Goal: Task Accomplishment & Management: Complete application form

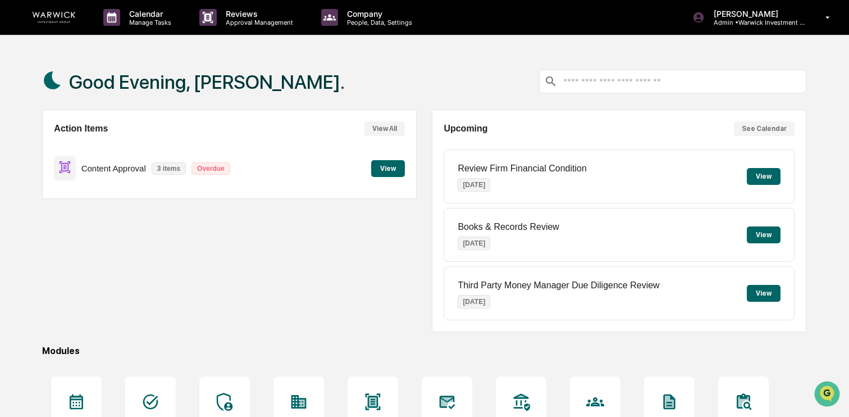
click at [378, 165] on button "View" at bounding box center [388, 168] width 34 height 17
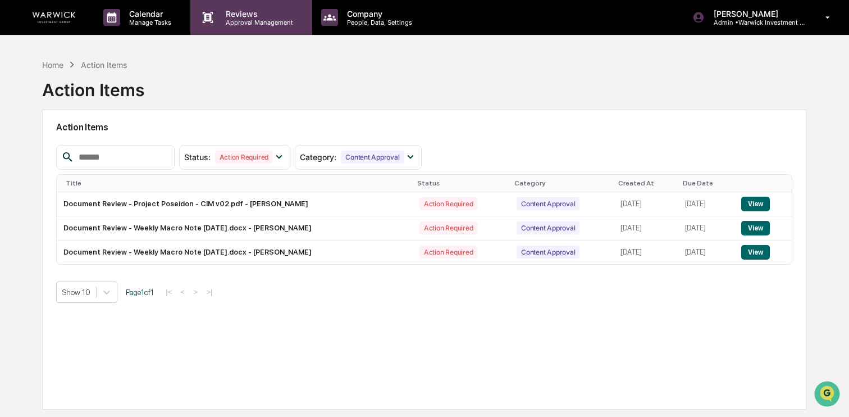
click at [240, 17] on p "Reviews" at bounding box center [258, 14] width 82 height 10
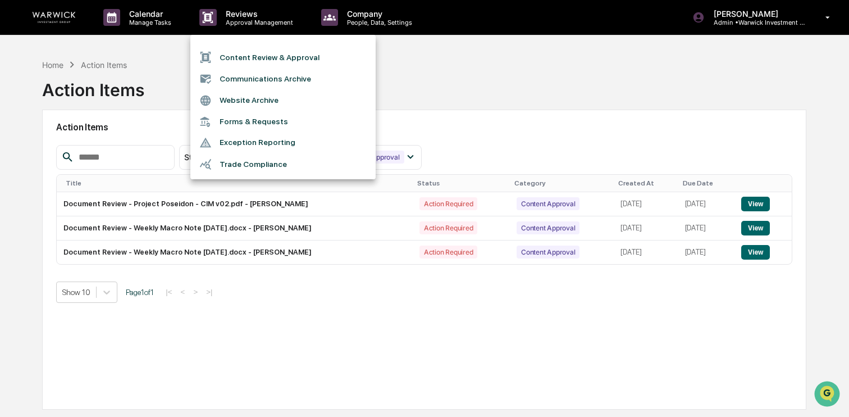
click at [254, 54] on li "Content Review & Approval" at bounding box center [282, 57] width 185 height 21
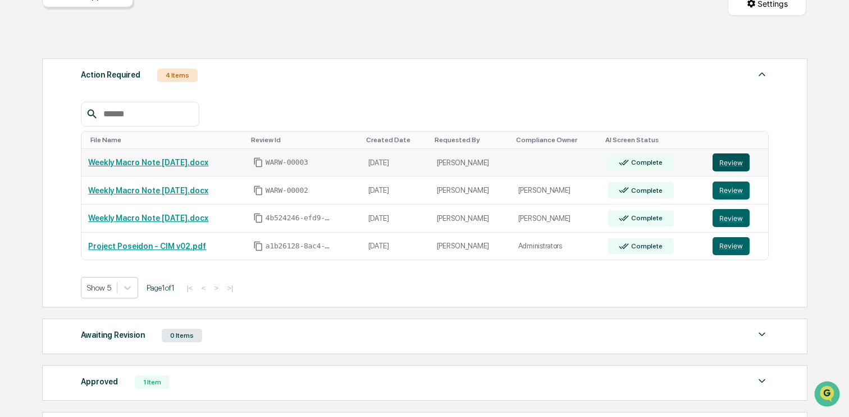
scroll to position [135, 0]
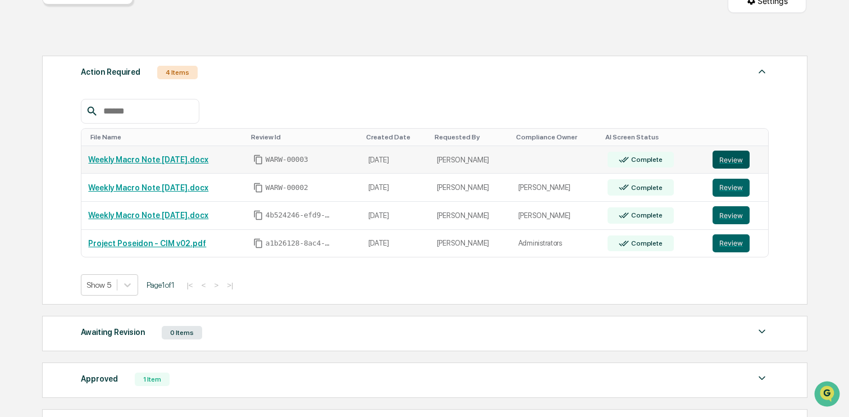
click at [736, 166] on button "Review" at bounding box center [730, 159] width 37 height 18
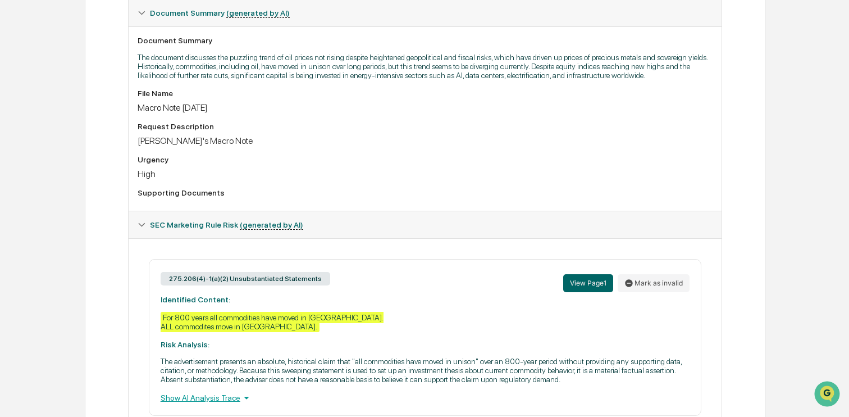
scroll to position [370, 0]
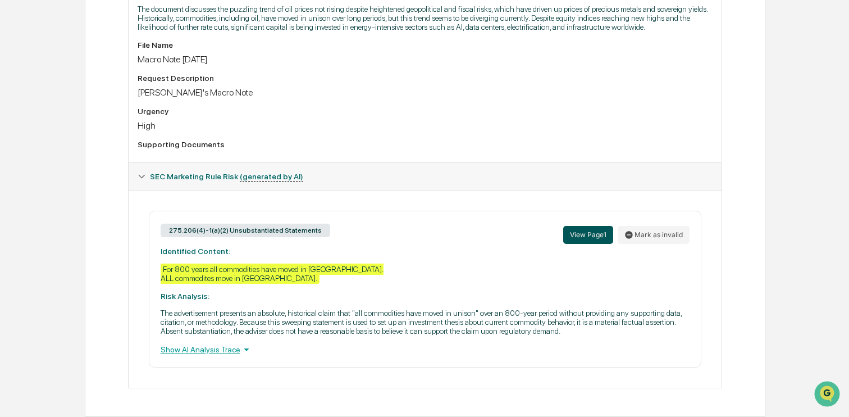
click at [593, 226] on button "View Page 1" at bounding box center [588, 235] width 50 height 18
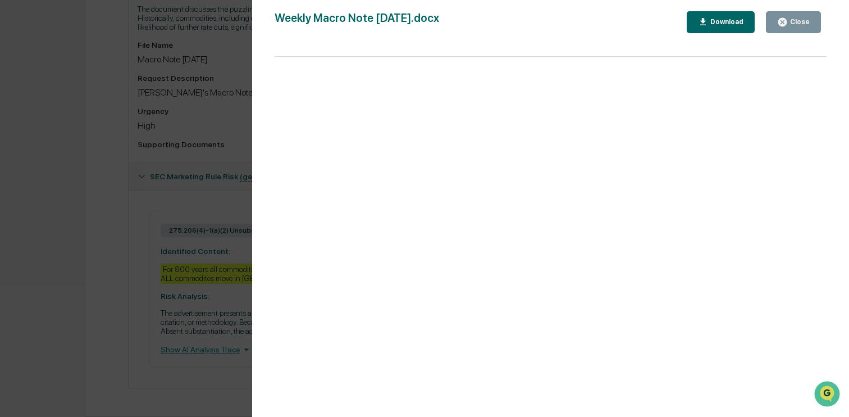
drag, startPoint x: 792, startPoint y: 20, endPoint x: 726, endPoint y: 63, distance: 78.6
click at [792, 20] on div "Close" at bounding box center [799, 22] width 22 height 8
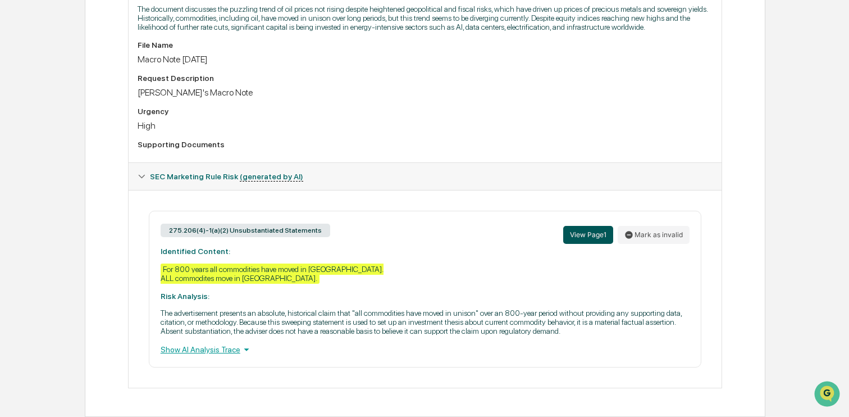
click at [585, 226] on button "View Page 1" at bounding box center [588, 235] width 50 height 18
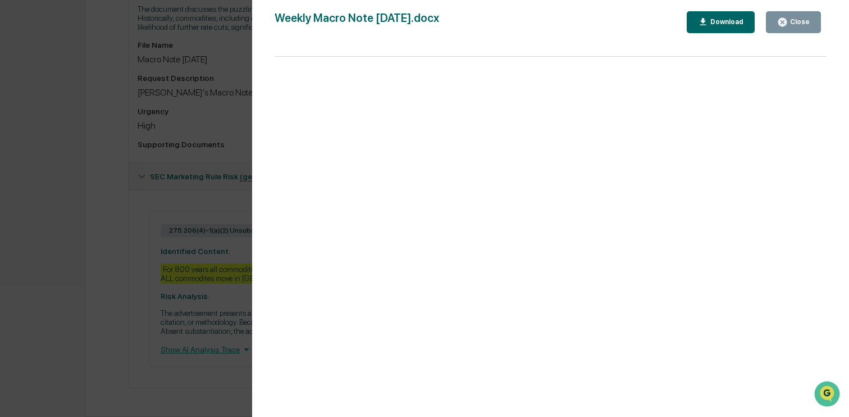
click at [797, 19] on div "Close" at bounding box center [799, 22] width 22 height 8
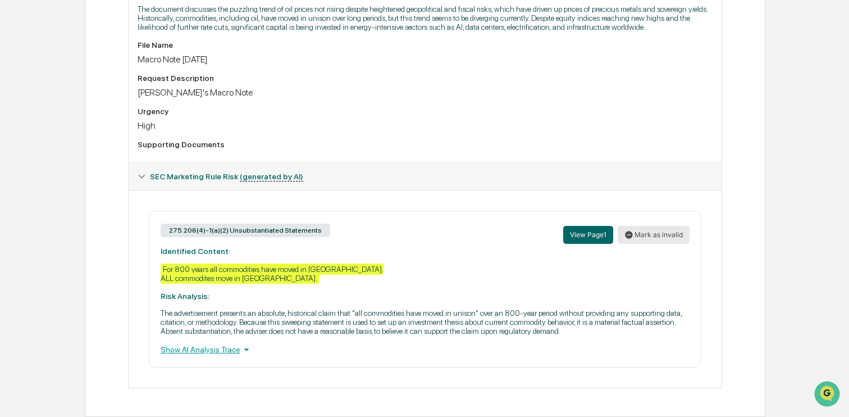
click at [630, 231] on icon at bounding box center [628, 234] width 7 height 7
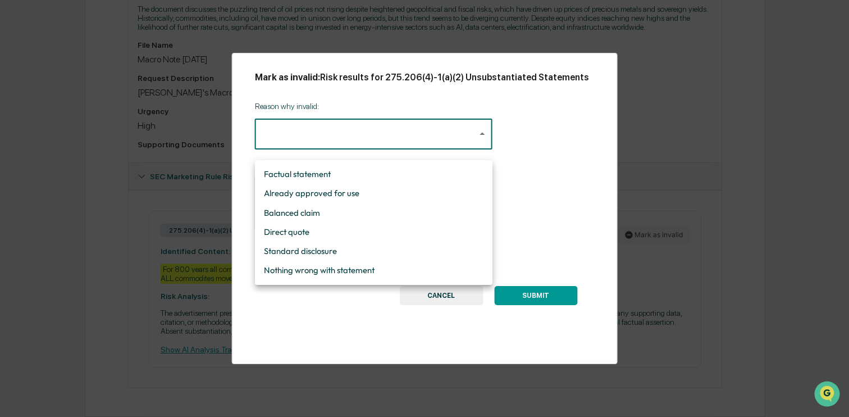
click at [402, 154] on body "Calendar Manage Tasks Reviews Approval Management Company People, Data, Setting…" at bounding box center [424, 34] width 849 height 763
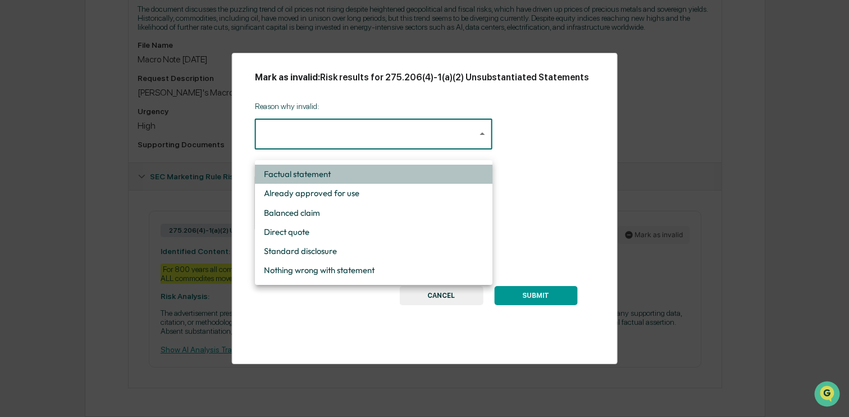
click at [308, 177] on li "Factual statement" at bounding box center [373, 173] width 237 height 19
type input "**********"
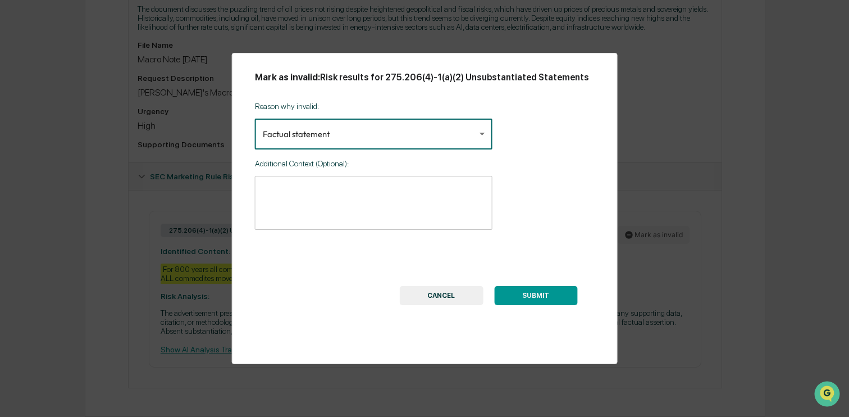
click at [306, 202] on textarea at bounding box center [374, 202] width 222 height 35
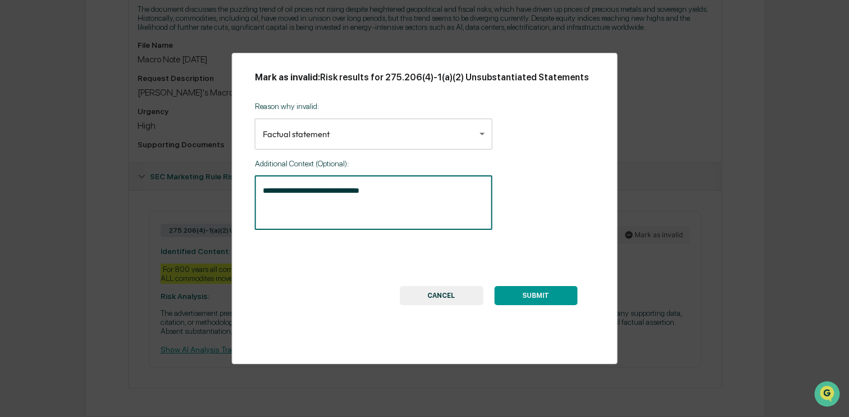
type textarea "**********"
click at [529, 305] on button "SUBMIT" at bounding box center [535, 295] width 83 height 19
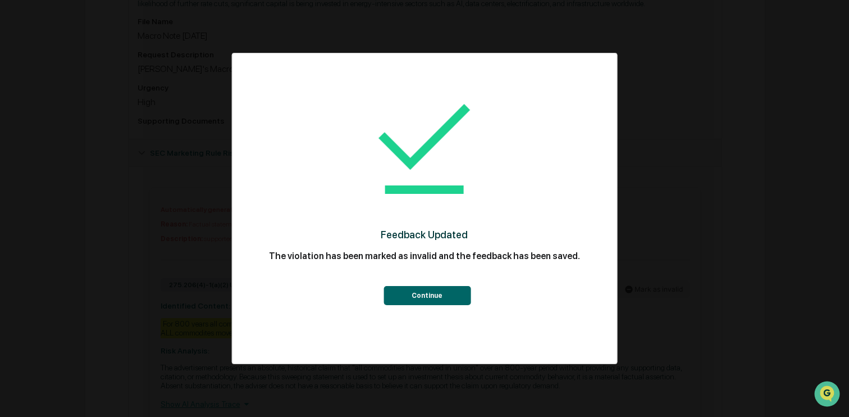
click at [411, 300] on button "Continue" at bounding box center [426, 295] width 87 height 19
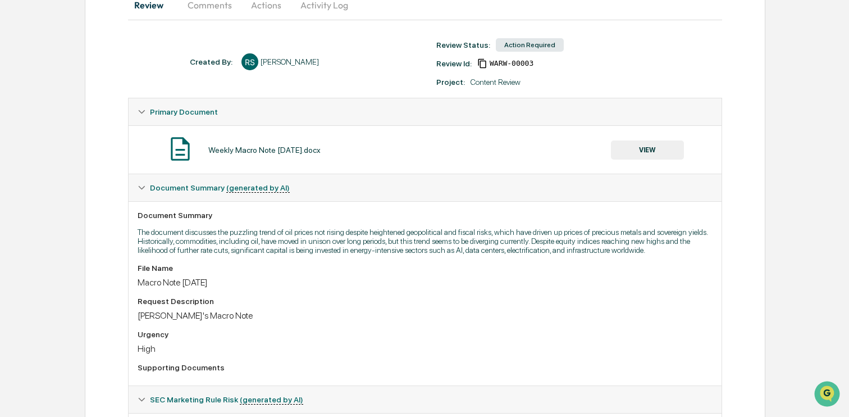
scroll to position [0, 0]
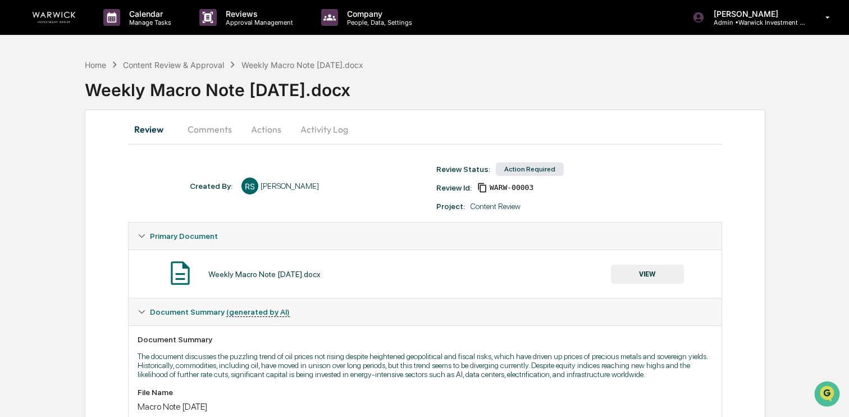
click at [255, 130] on button "Actions" at bounding box center [266, 129] width 51 height 27
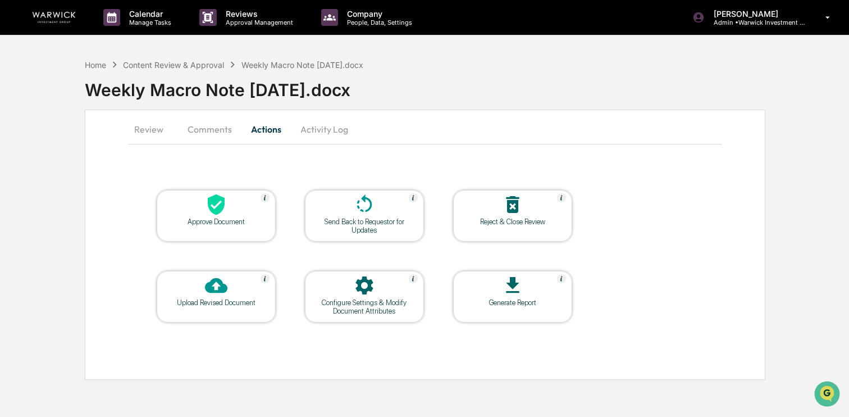
click at [213, 217] on div "Approve Document" at bounding box center [216, 221] width 101 height 8
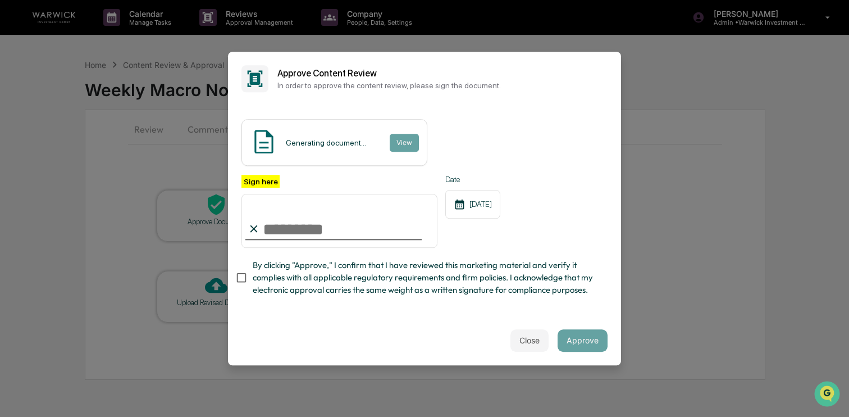
click at [320, 230] on input "Sign here" at bounding box center [339, 221] width 196 height 54
type input "**********"
click at [589, 328] on div "Close Approve" at bounding box center [424, 339] width 393 height 49
click at [585, 337] on button "Approve" at bounding box center [582, 340] width 50 height 22
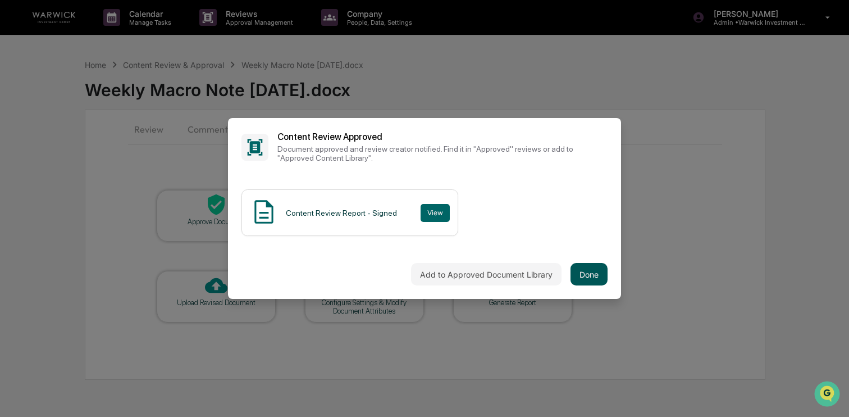
click at [589, 276] on button "Done" at bounding box center [588, 274] width 37 height 22
